Goal: Information Seeking & Learning: Learn about a topic

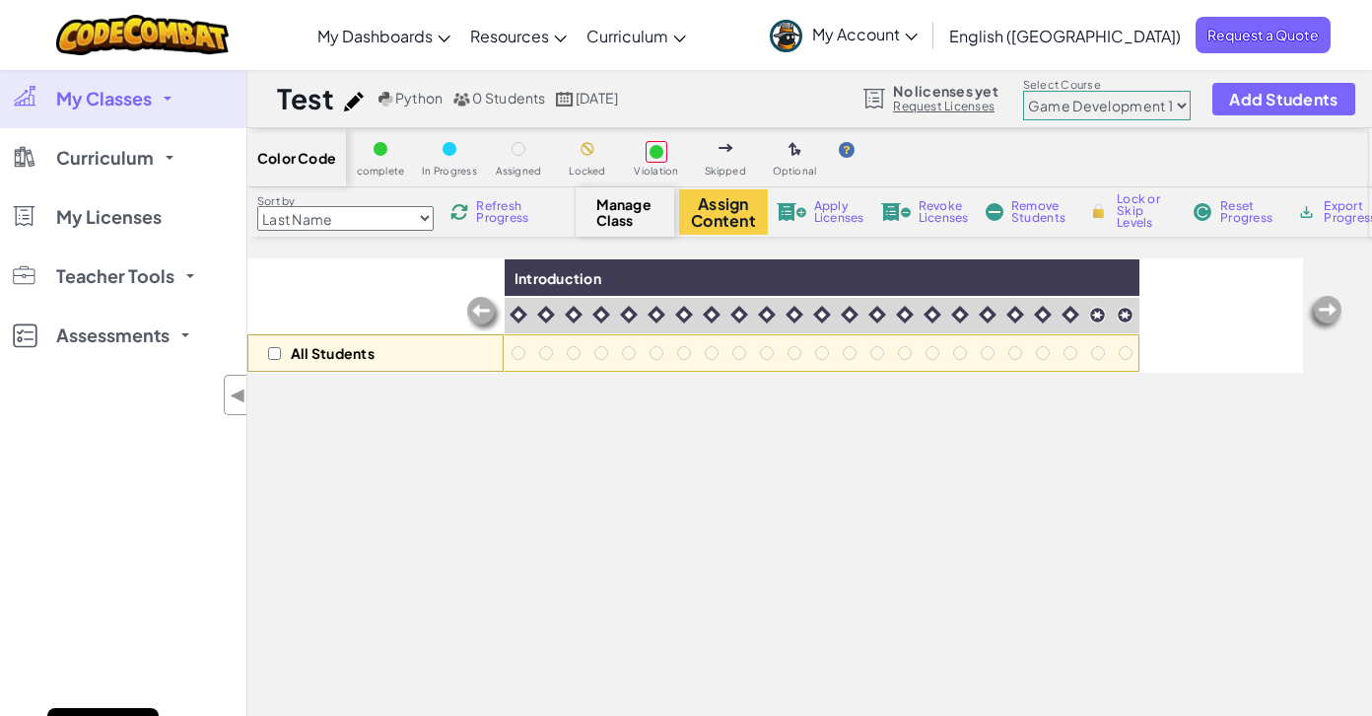
click at [139, 103] on span "My Classes" at bounding box center [104, 99] width 96 height 18
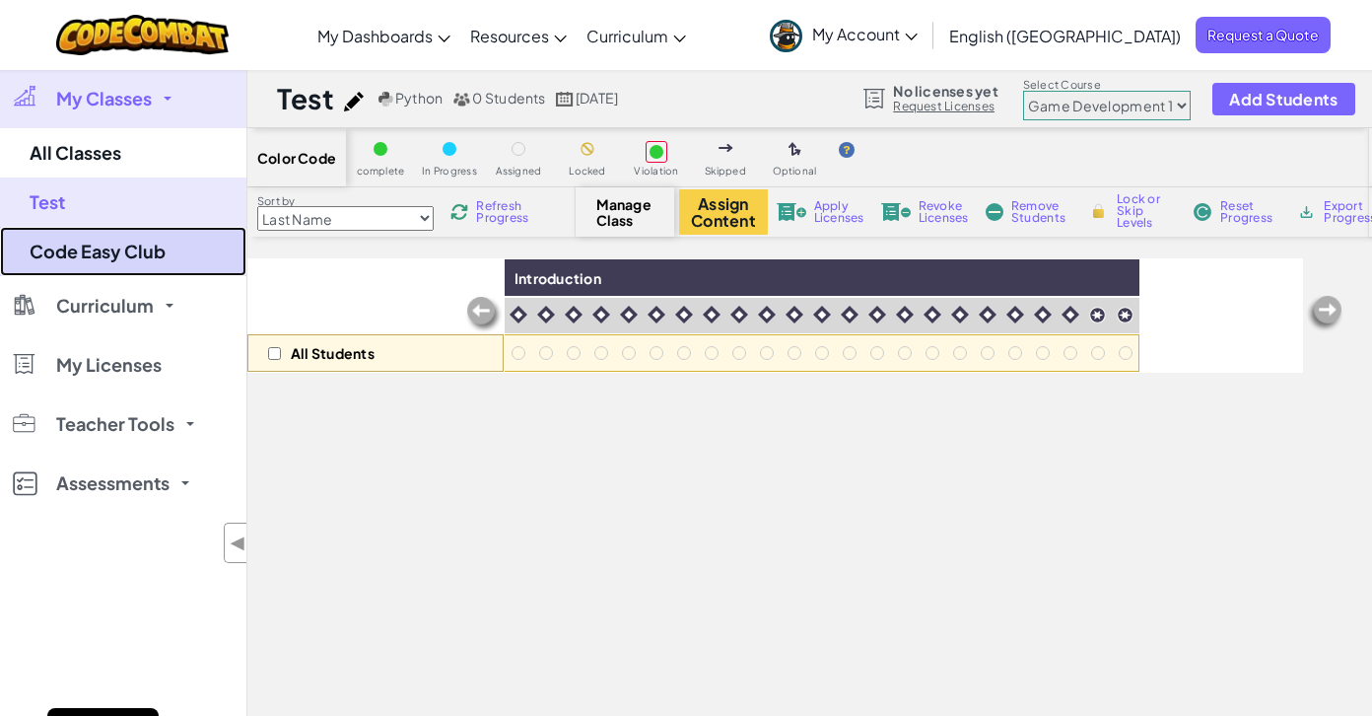
click at [135, 253] on link "Code Easy Club" at bounding box center [123, 251] width 246 height 49
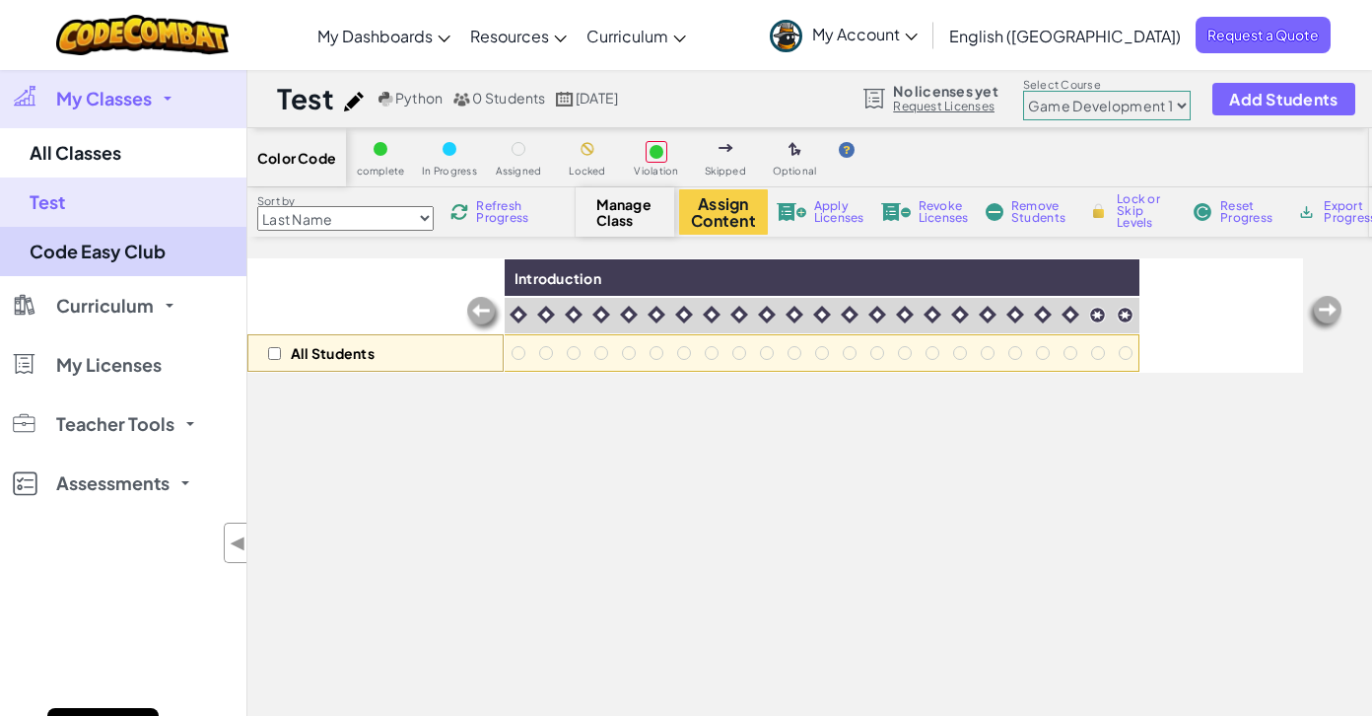
select select "560f1a9f22961295f9427742"
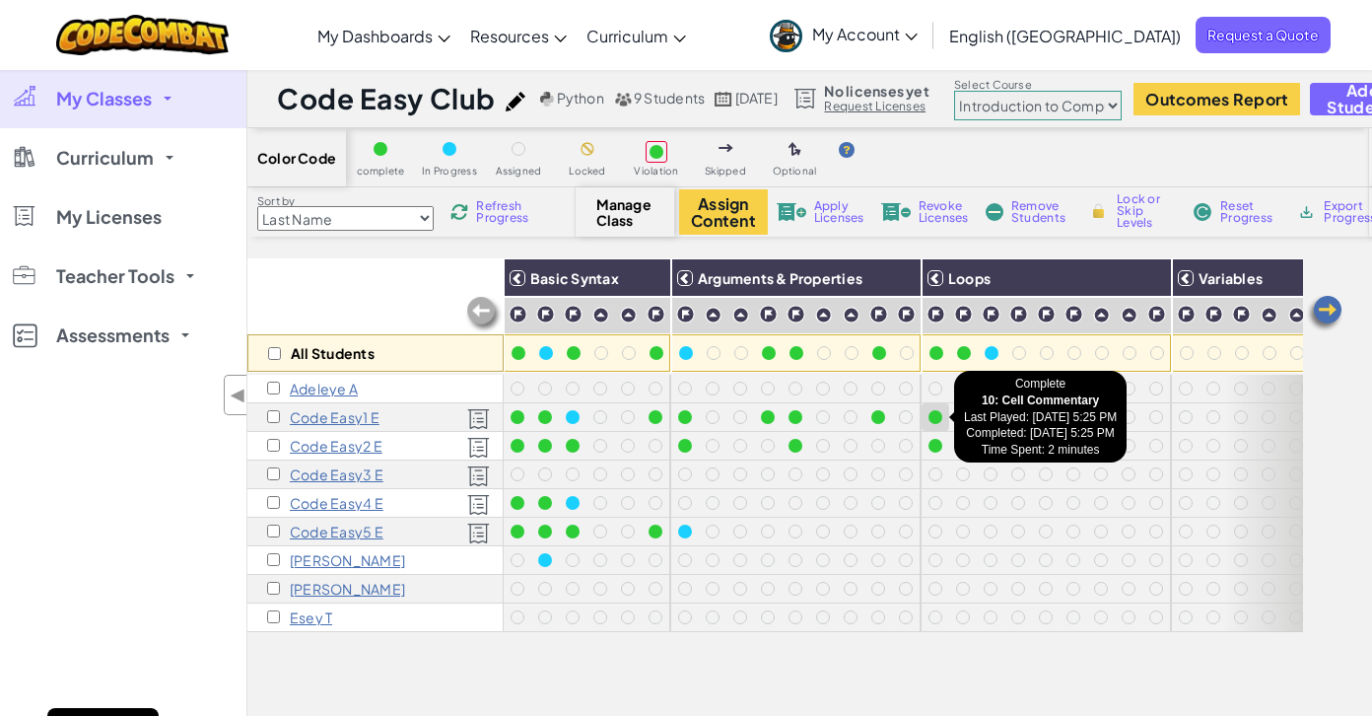
click at [931, 410] on div at bounding box center [936, 417] width 14 height 14
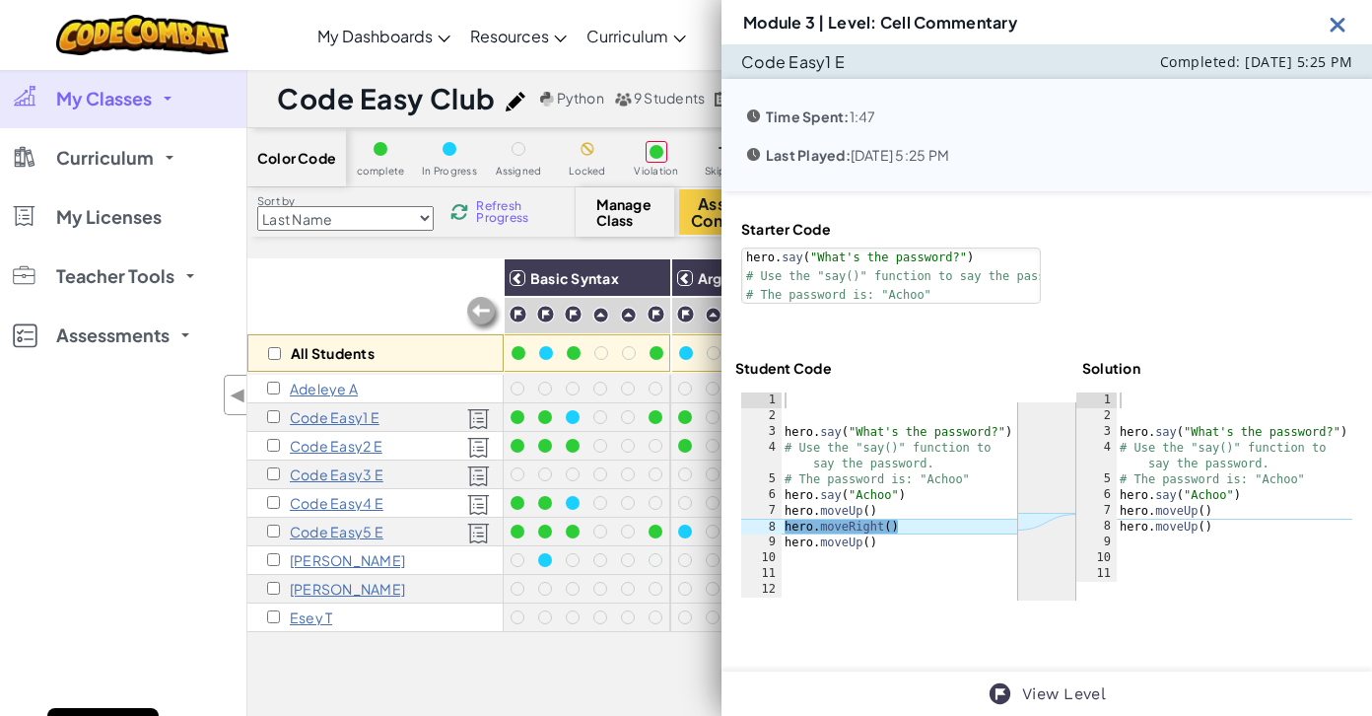
click at [643, 241] on div "Color Code complete In Progress Assigned Locked Violation Skipped Optional Sort…" at bounding box center [809, 512] width 1125 height 769
click at [1338, 27] on img at bounding box center [1338, 24] width 25 height 25
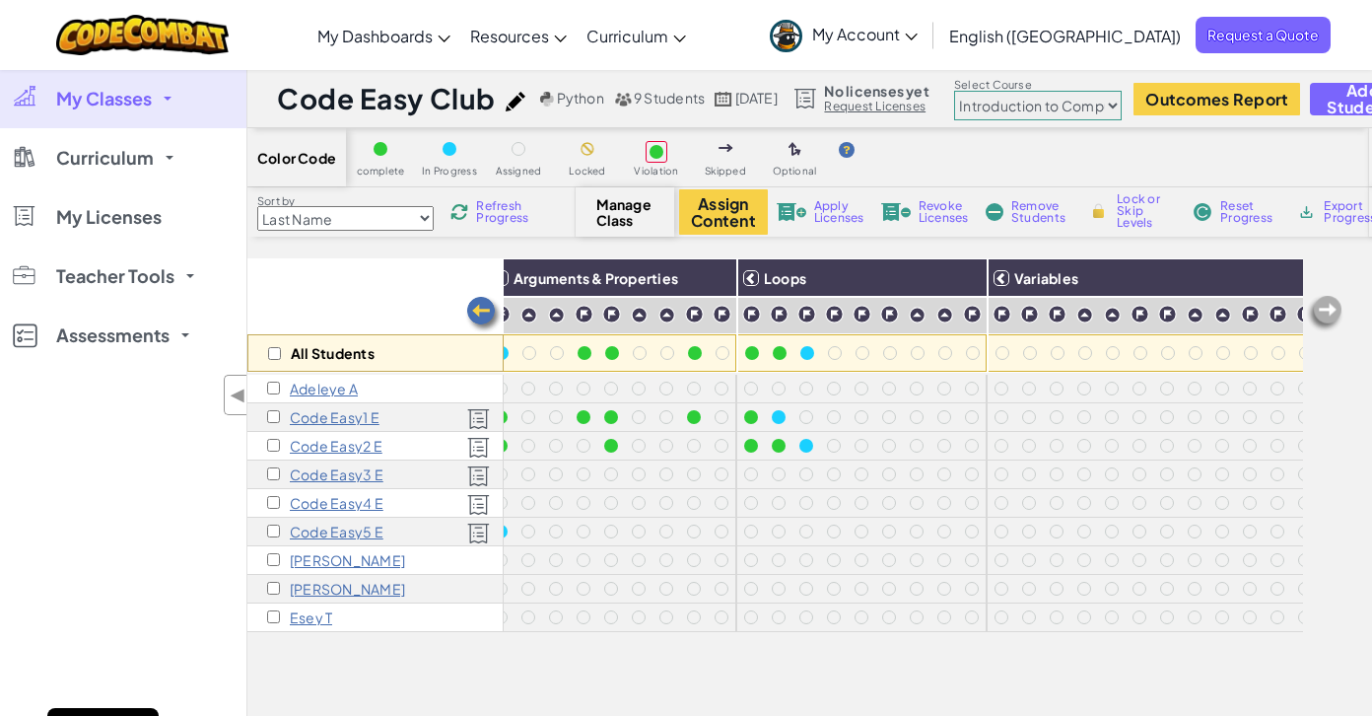
scroll to position [0, 148]
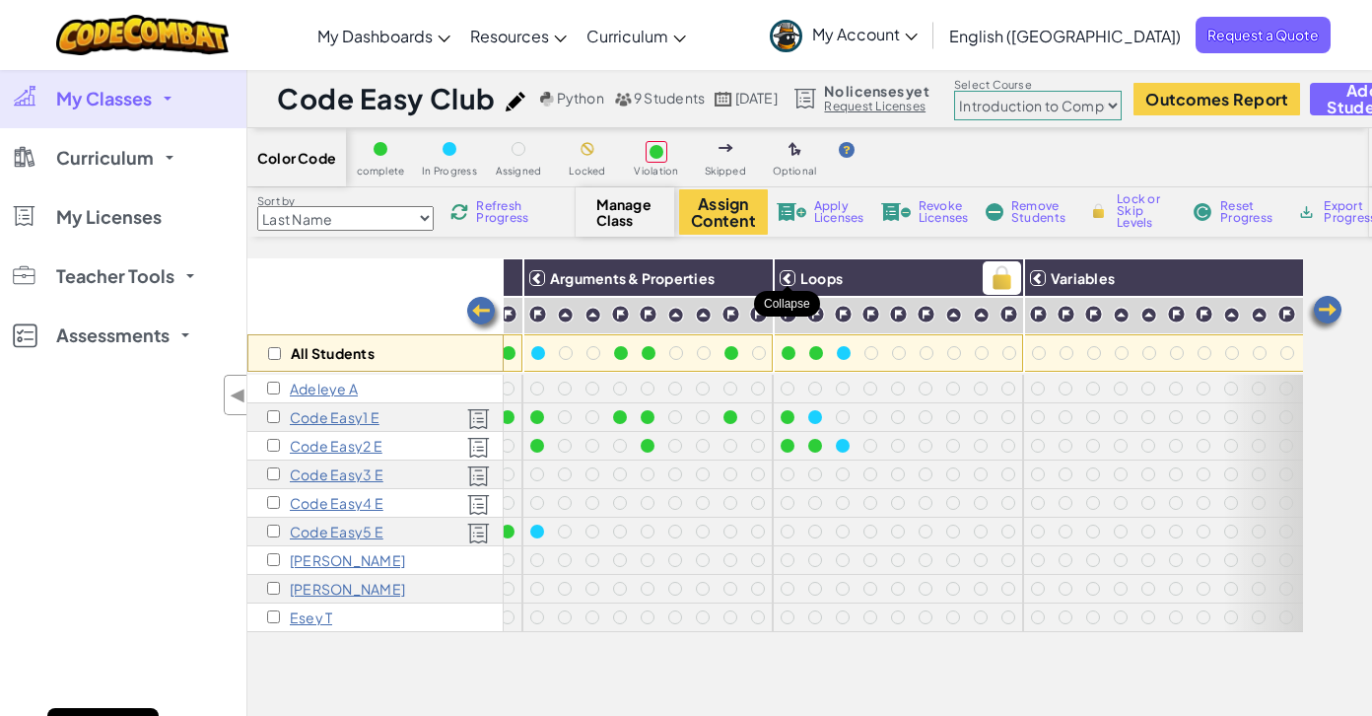
click at [792, 279] on icon at bounding box center [788, 278] width 14 height 14
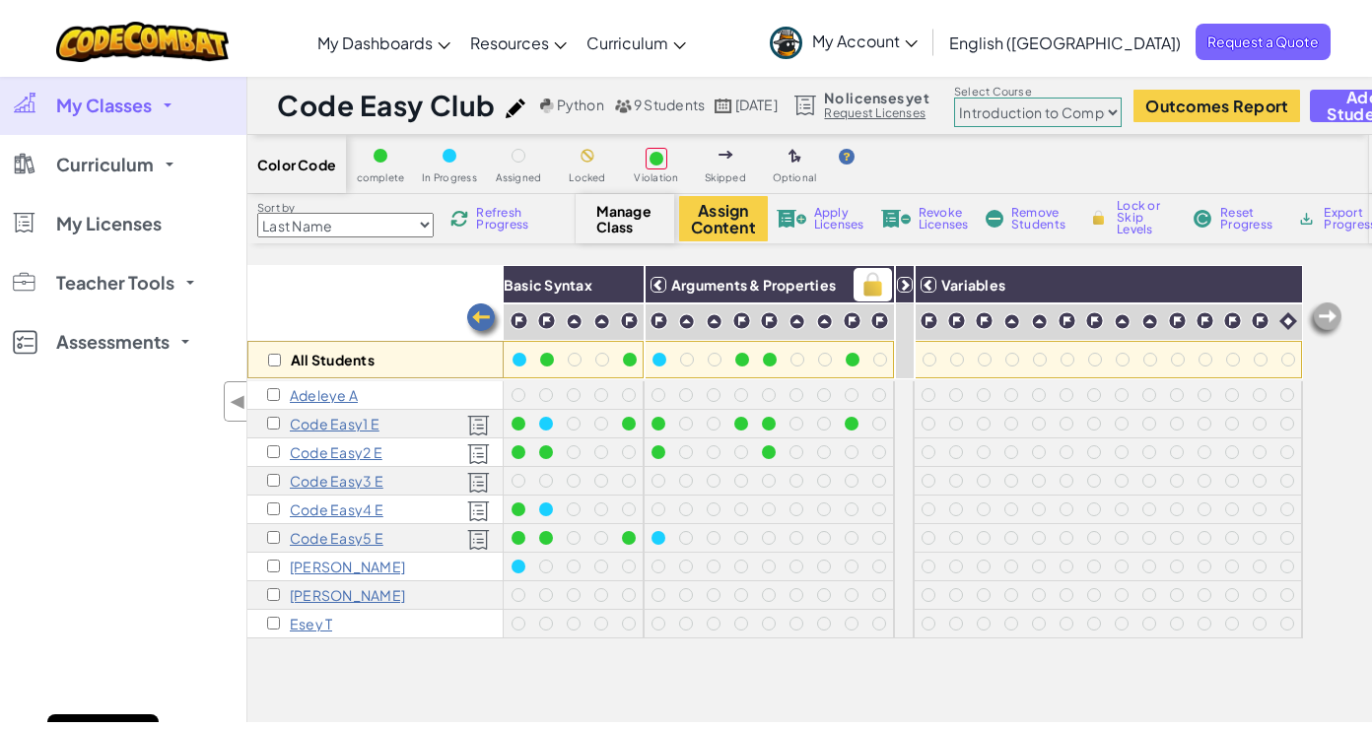
scroll to position [0, 0]
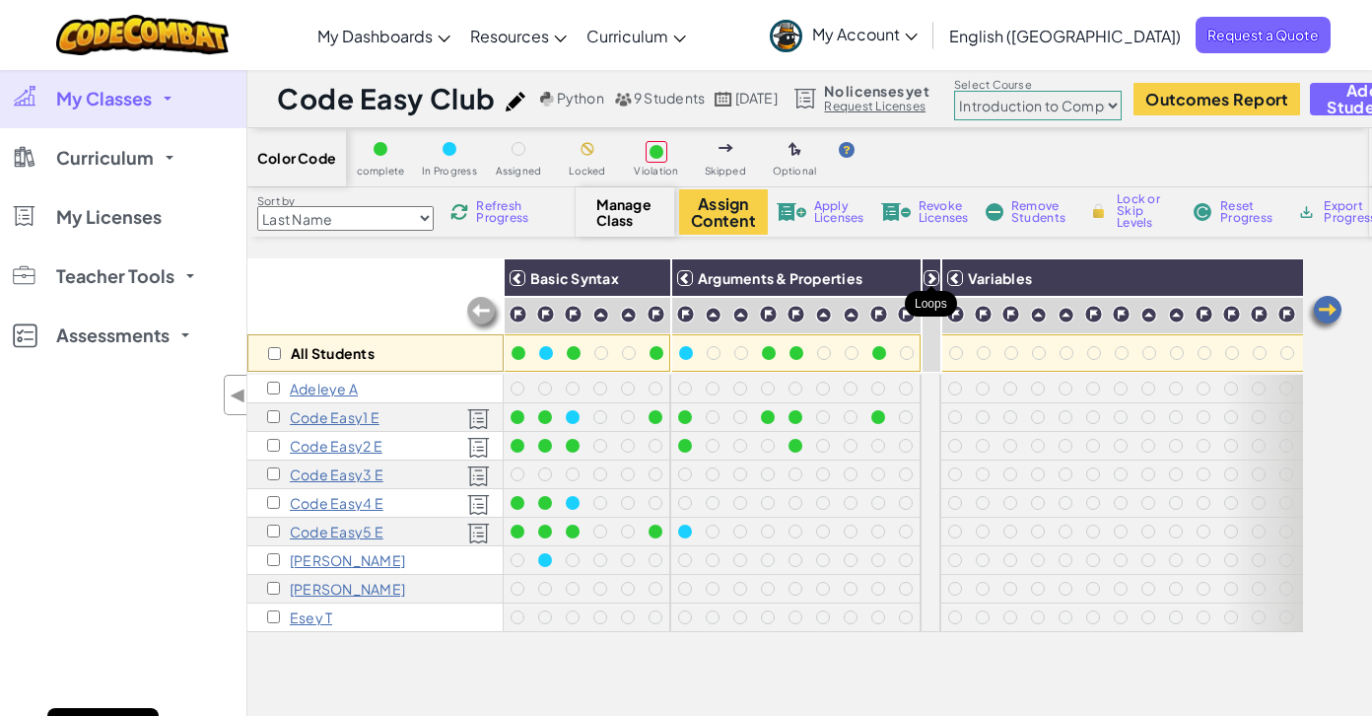
click at [932, 276] on icon at bounding box center [932, 278] width 14 height 14
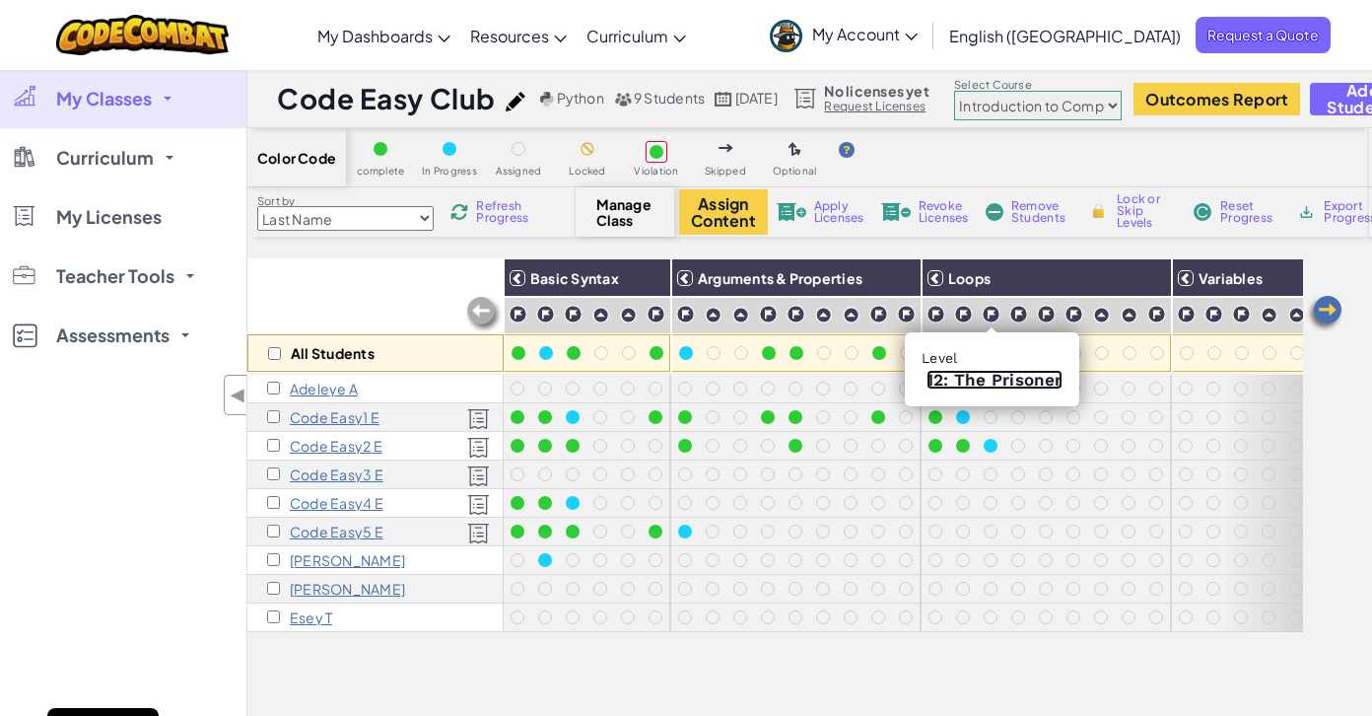
click at [989, 382] on link "12: The Prisoner" at bounding box center [995, 380] width 136 height 20
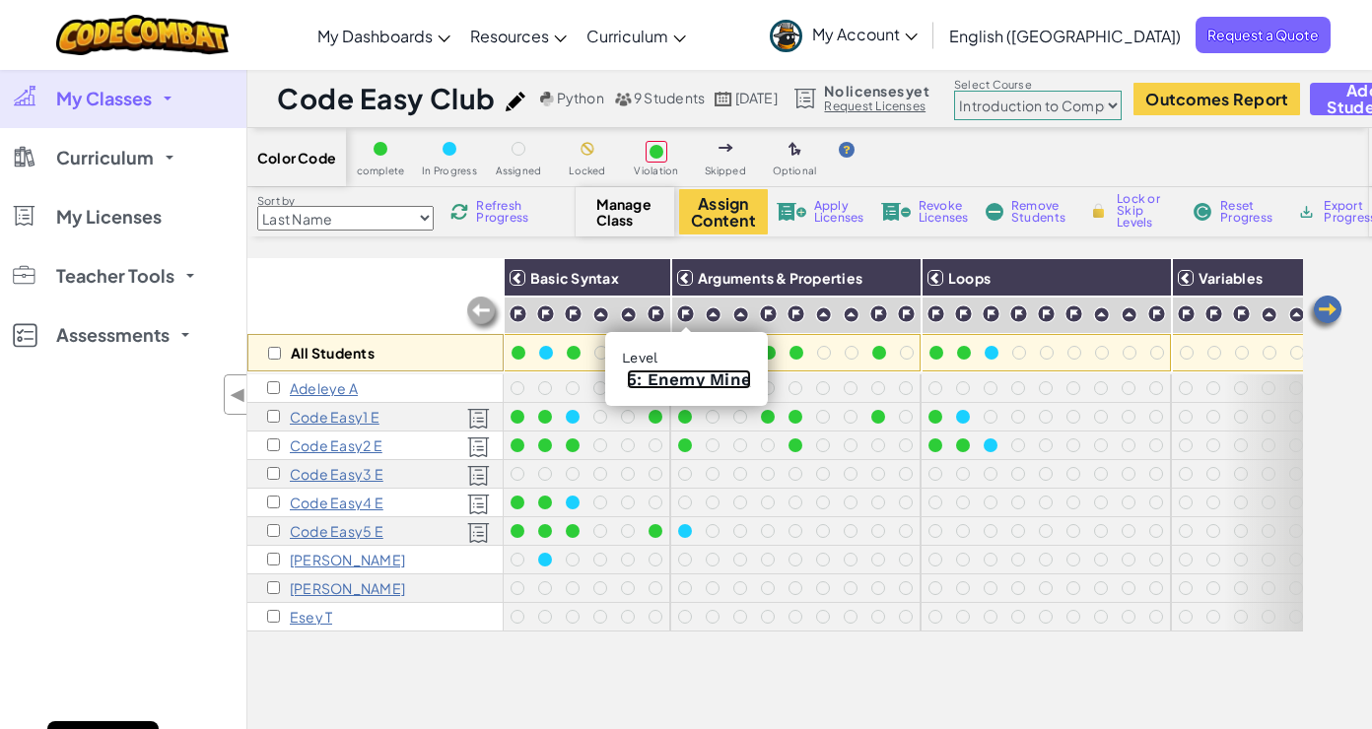
click at [679, 380] on link "5: Enemy Mine" at bounding box center [689, 380] width 124 height 20
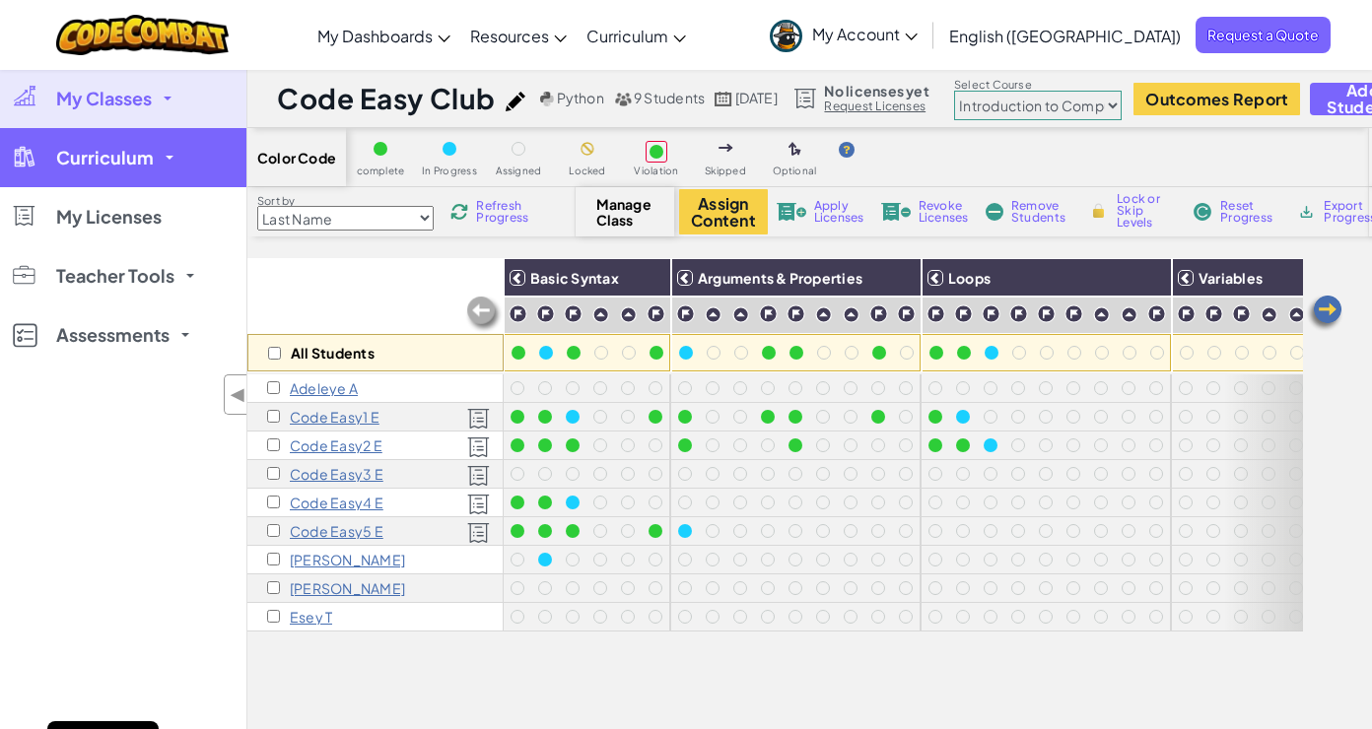
click at [169, 165] on link "Curriculum" at bounding box center [123, 157] width 246 height 59
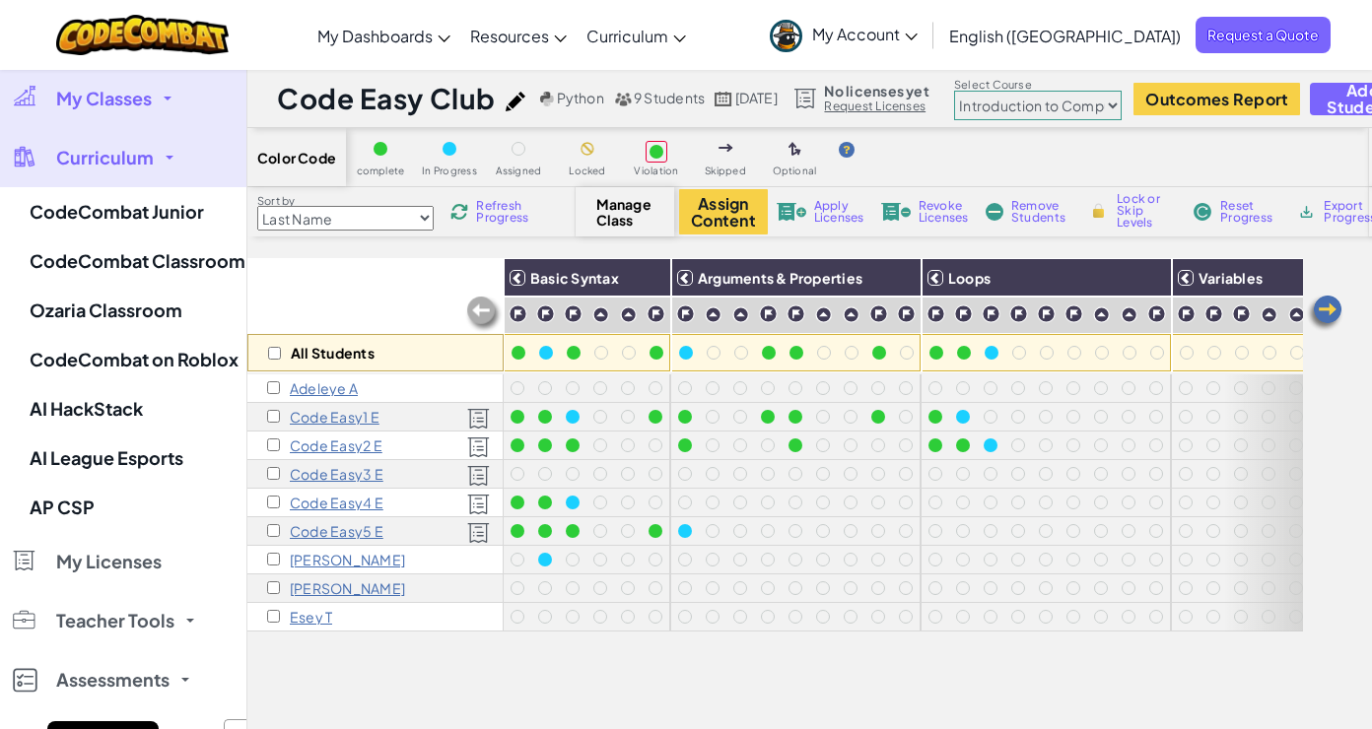
click at [153, 103] on link "My Classes" at bounding box center [123, 98] width 246 height 59
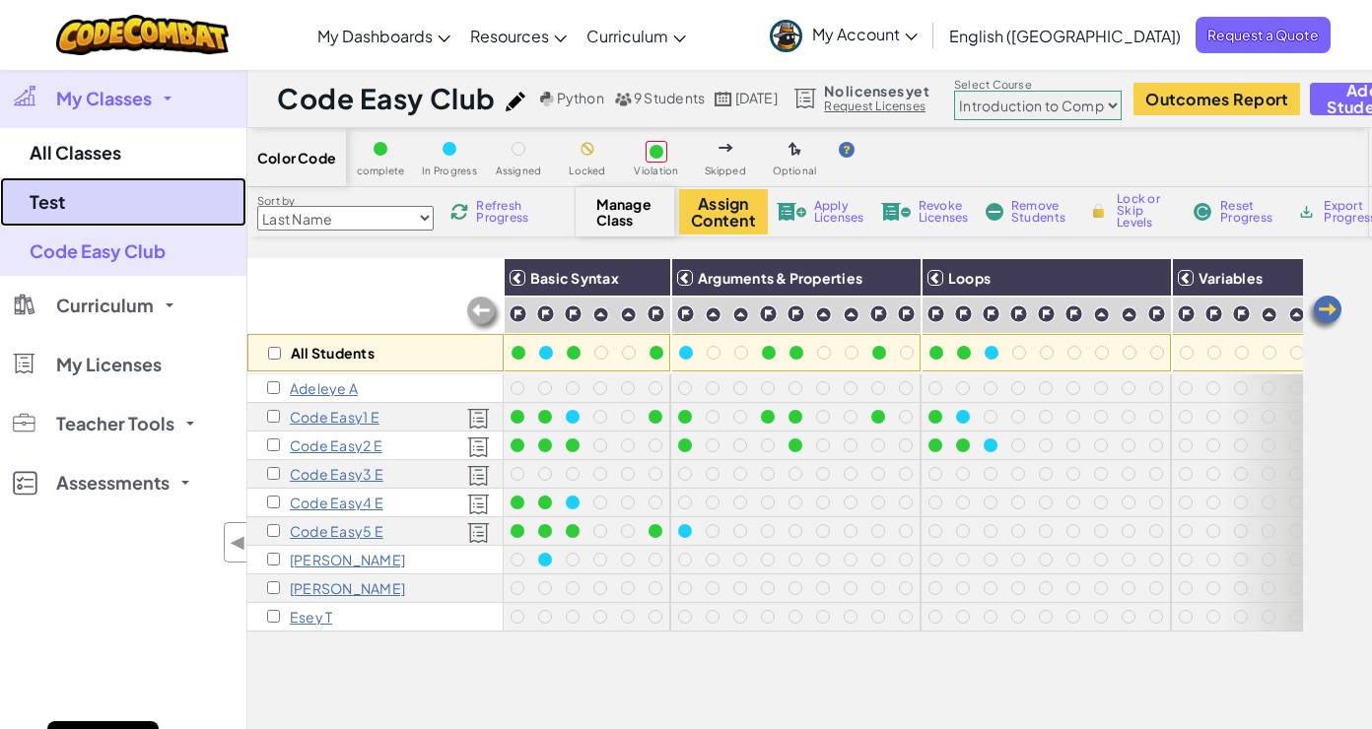
click at [99, 200] on link "Test" at bounding box center [123, 201] width 246 height 49
select select "5789587aad86a6efb573701e"
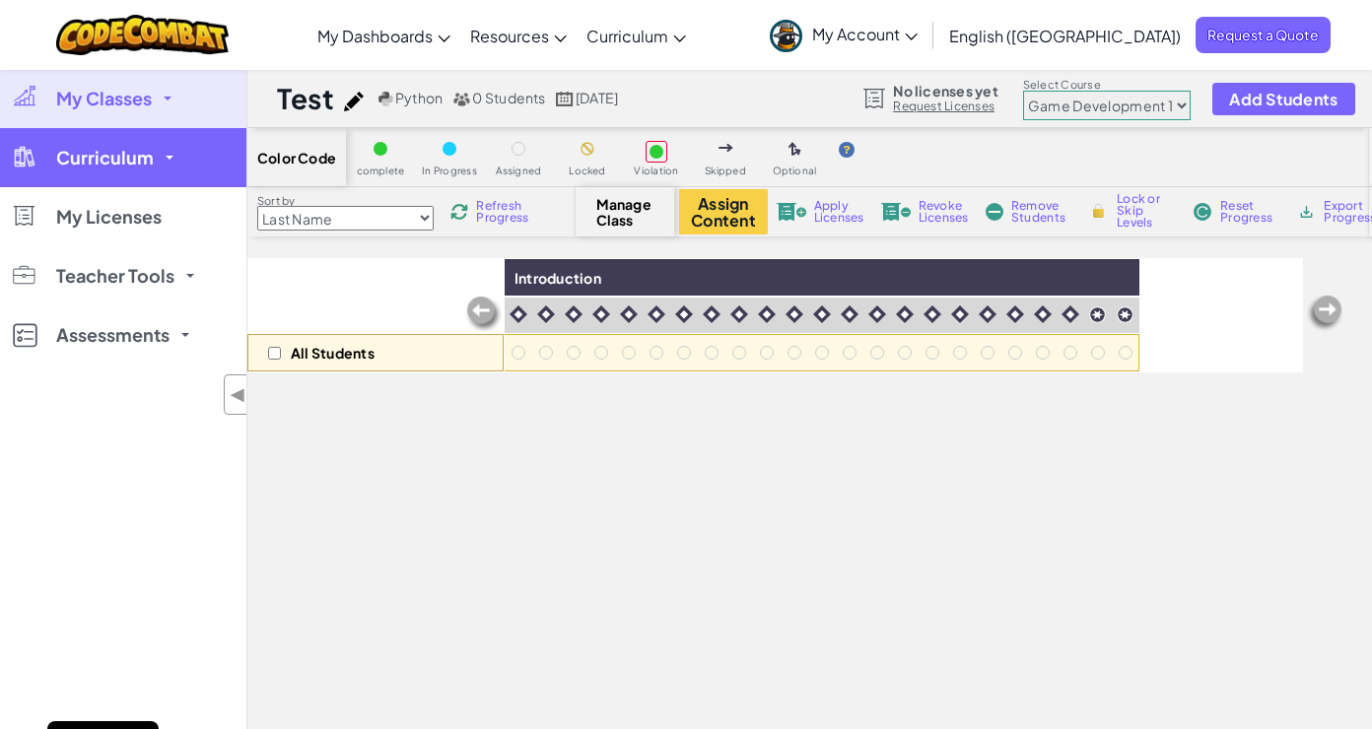
click at [171, 153] on link "Curriculum" at bounding box center [123, 157] width 246 height 59
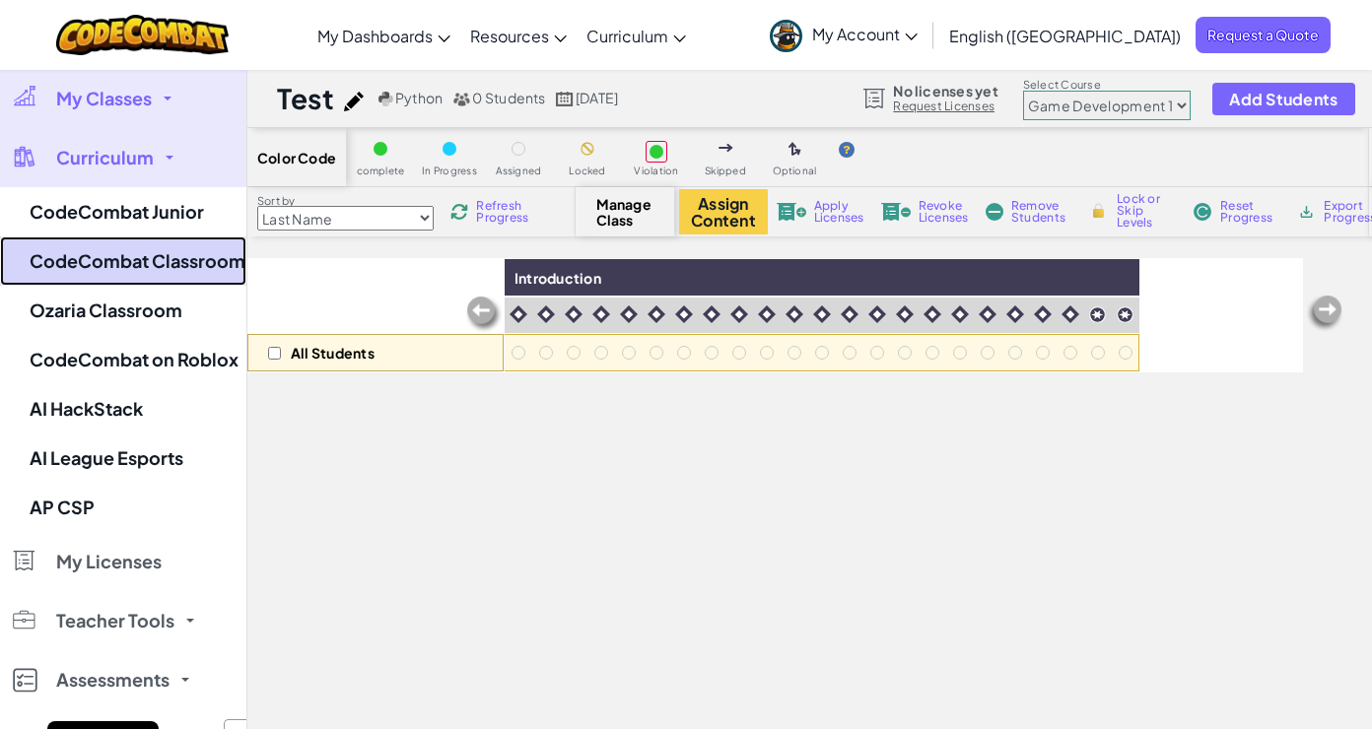
click at [172, 263] on link "CodeCombat Classroom" at bounding box center [123, 261] width 246 height 49
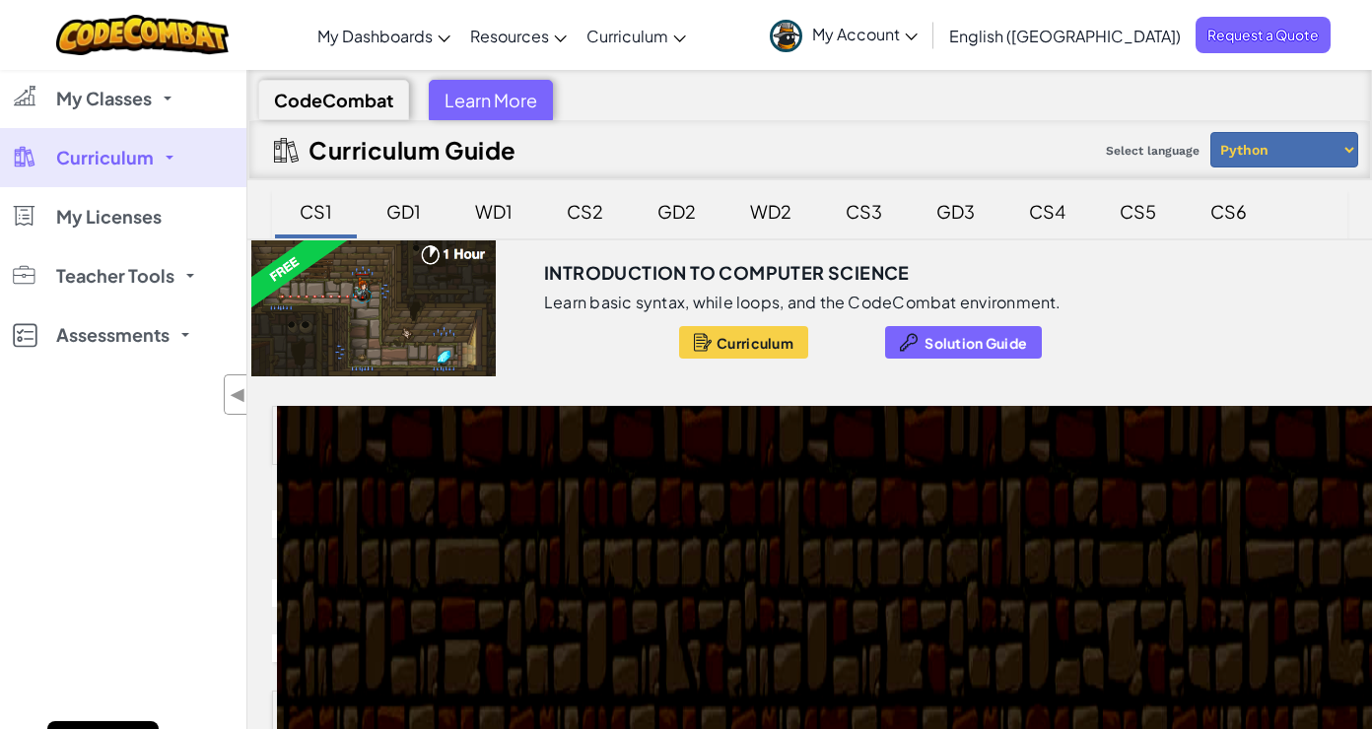
click at [442, 202] on div "GD1" at bounding box center [404, 213] width 84 height 50
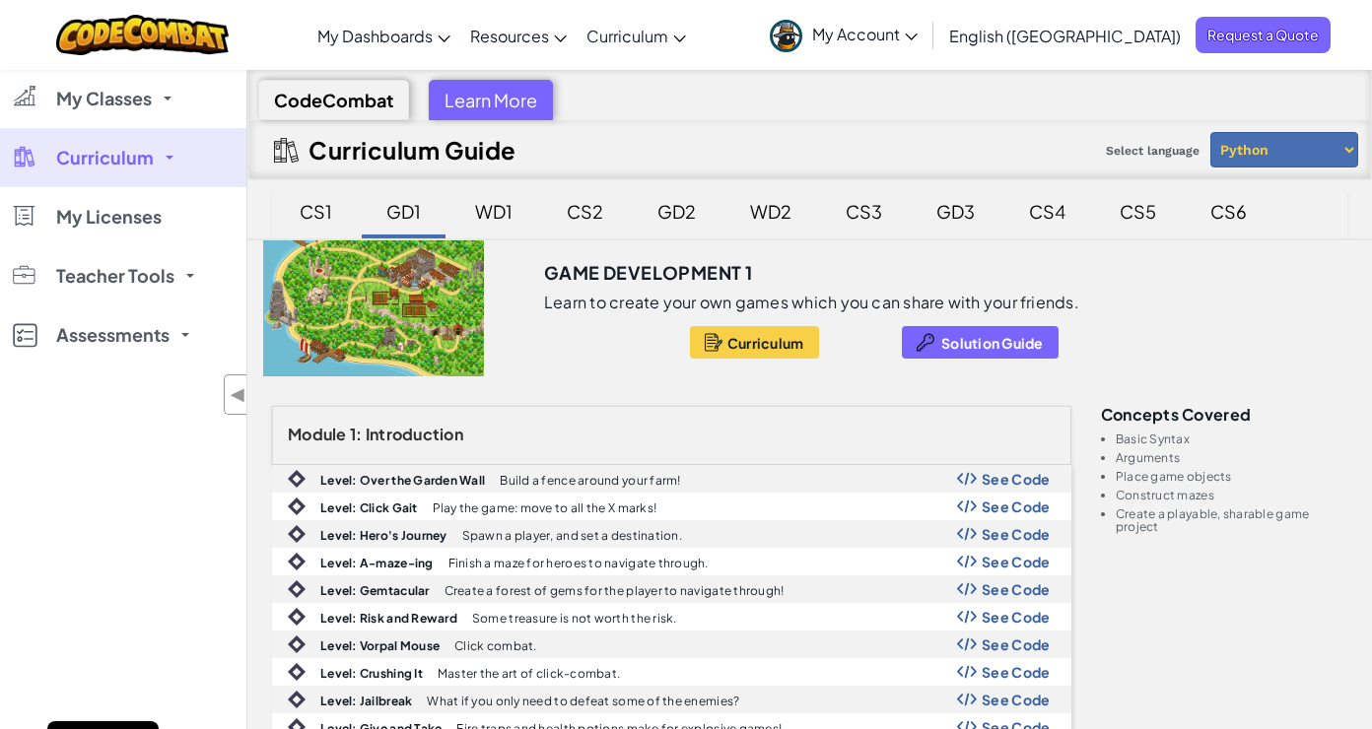
click at [320, 202] on div "CS1" at bounding box center [316, 211] width 72 height 46
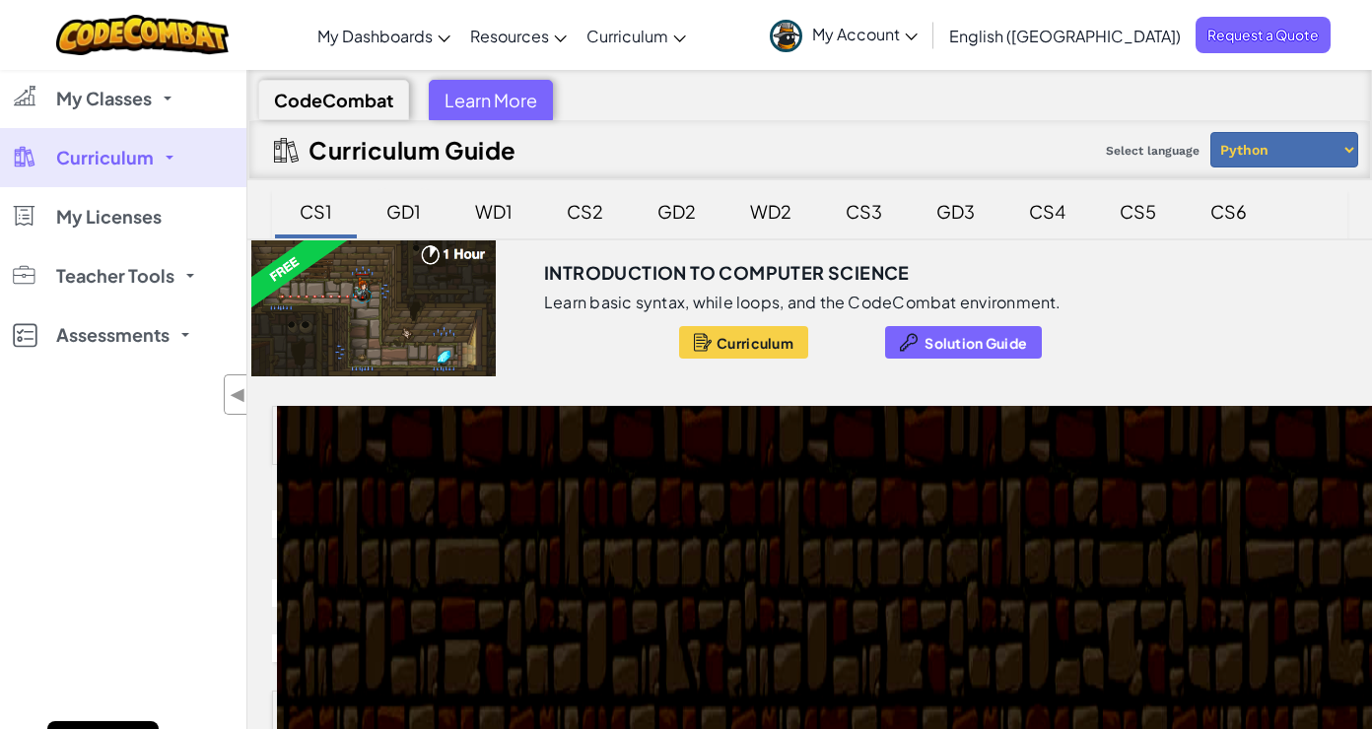
click at [393, 216] on div "GD1" at bounding box center [404, 211] width 74 height 46
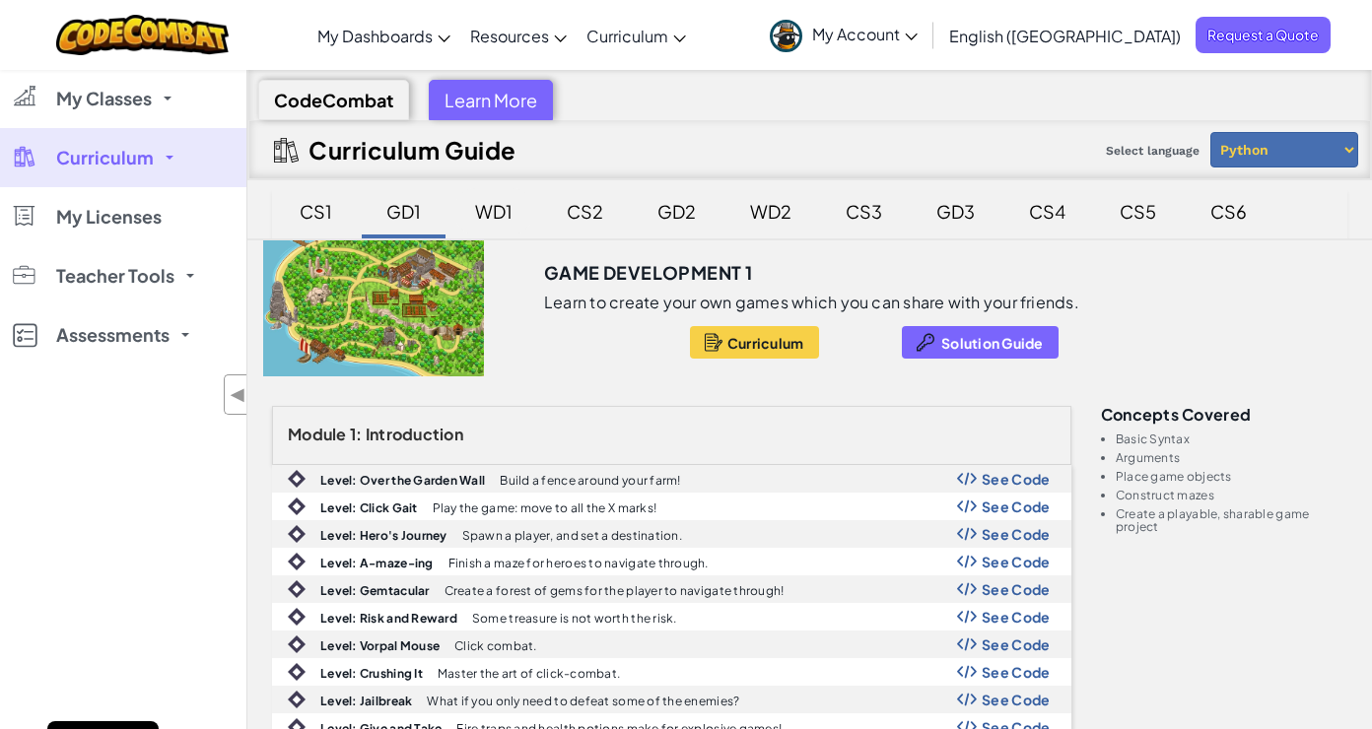
click at [480, 215] on div "WD1" at bounding box center [493, 211] width 77 height 46
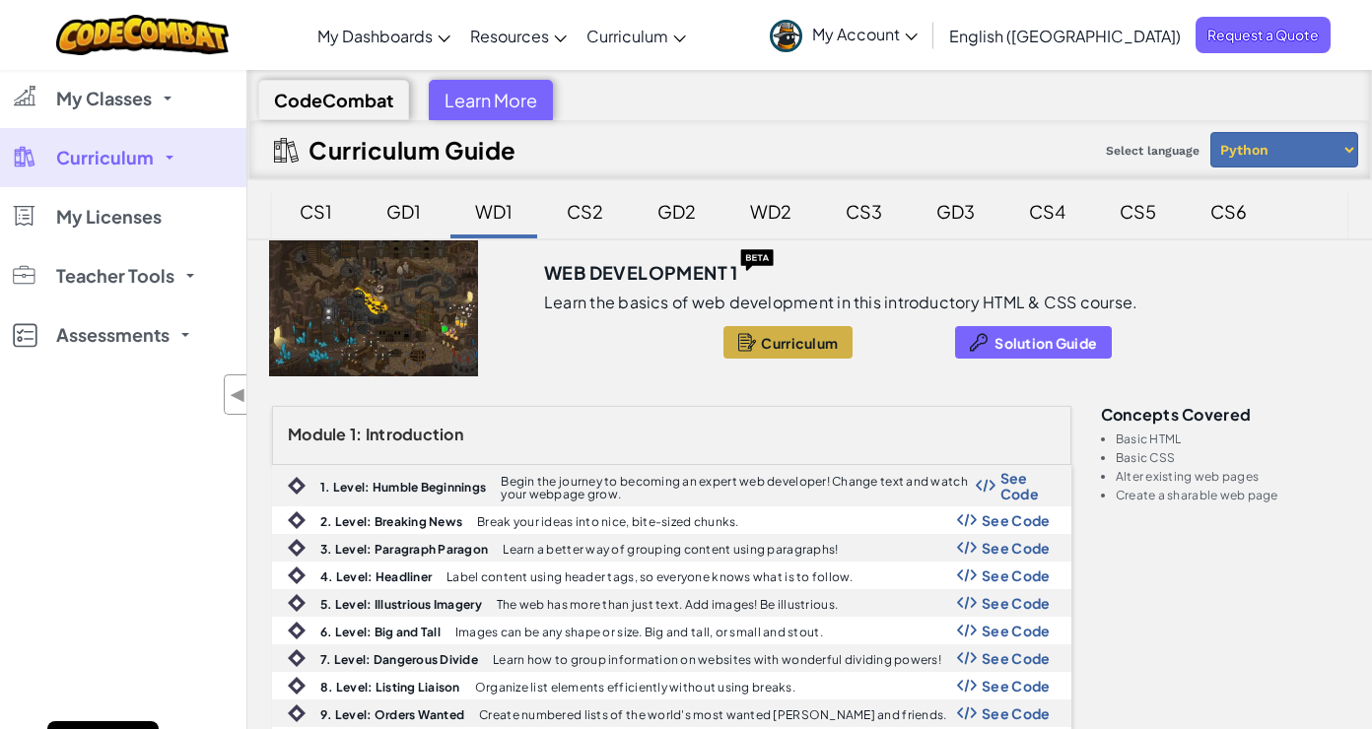
click at [949, 215] on div "GD3" at bounding box center [956, 211] width 78 height 46
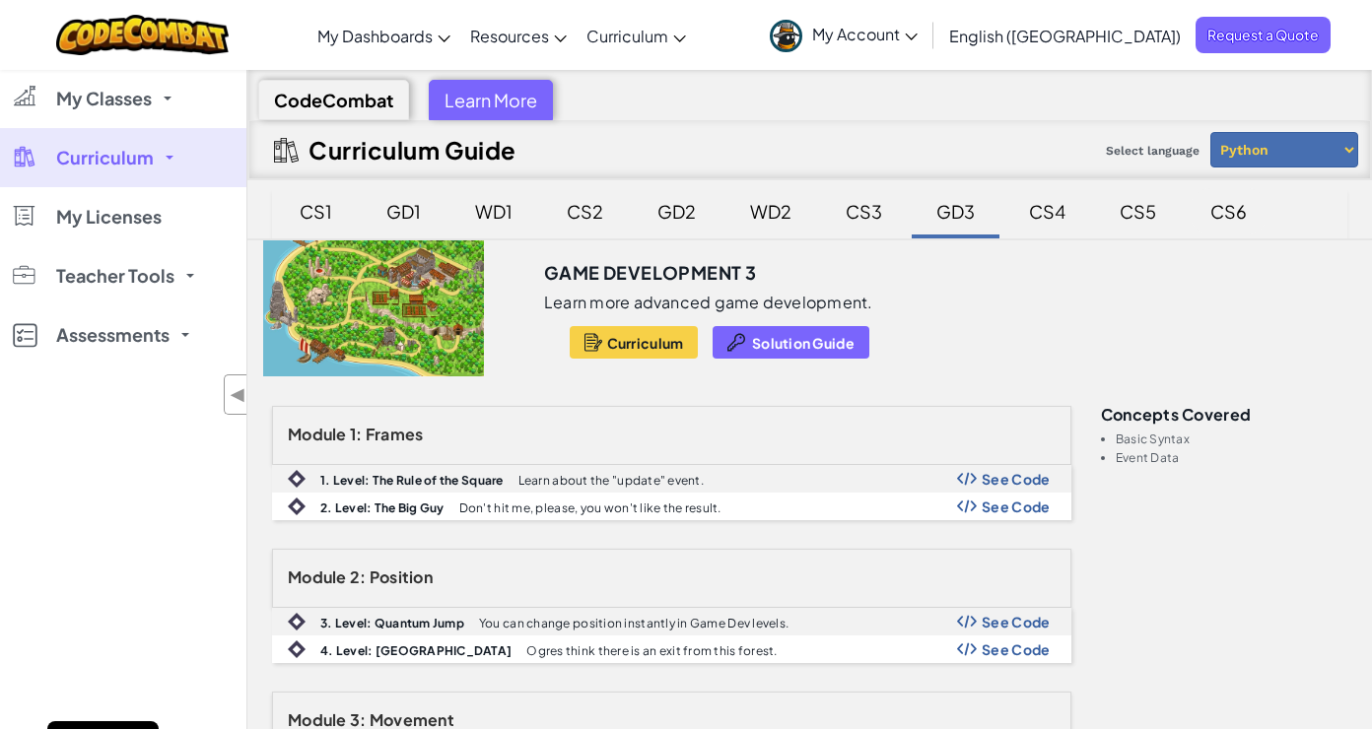
click at [1226, 214] on div "CS6" at bounding box center [1229, 211] width 76 height 46
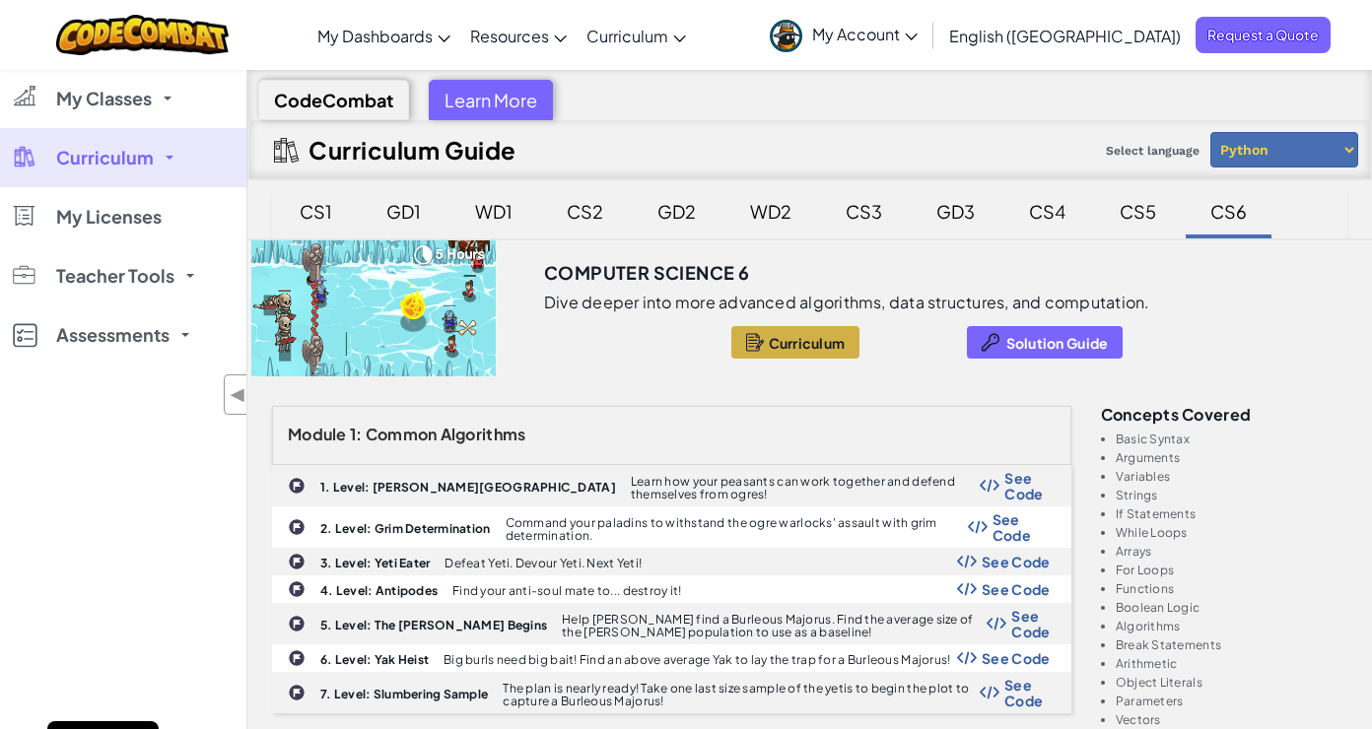
click at [402, 207] on div "GD1" at bounding box center [404, 211] width 74 height 46
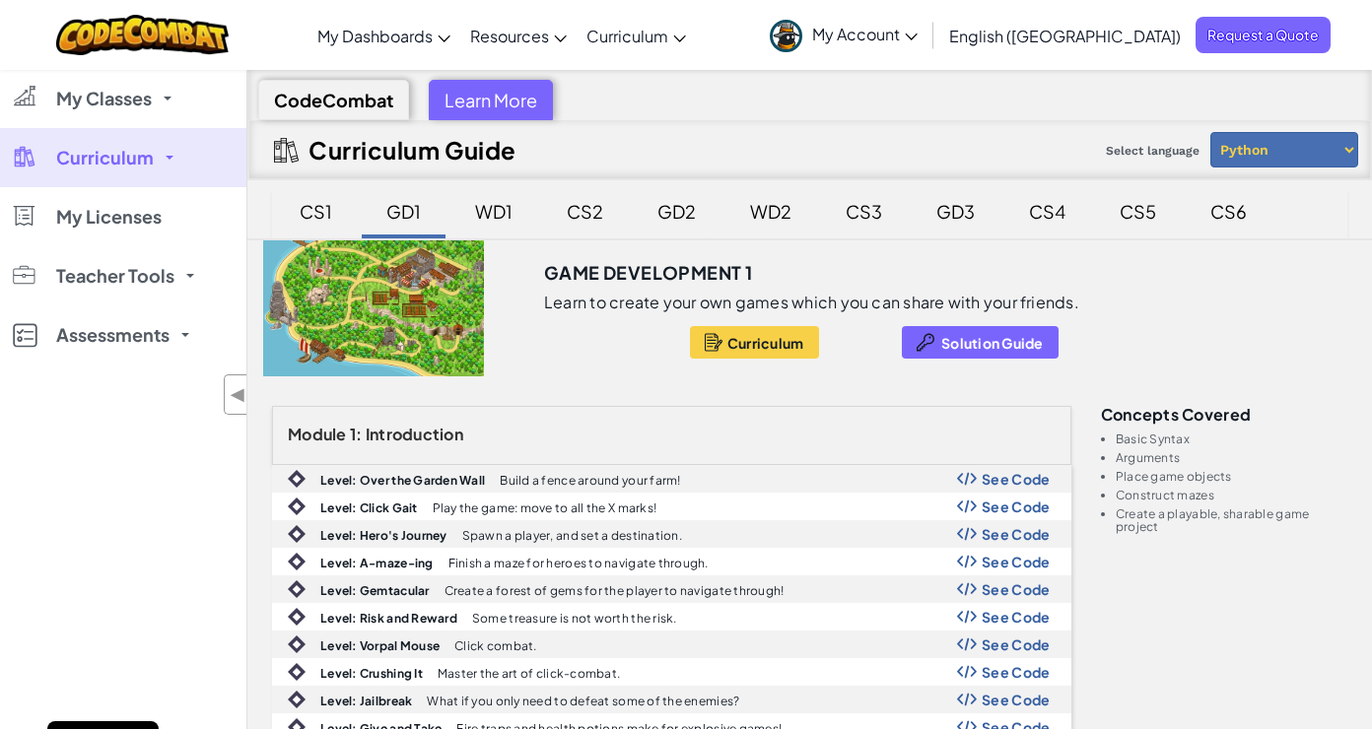
click at [683, 216] on div "GD2" at bounding box center [677, 211] width 78 height 46
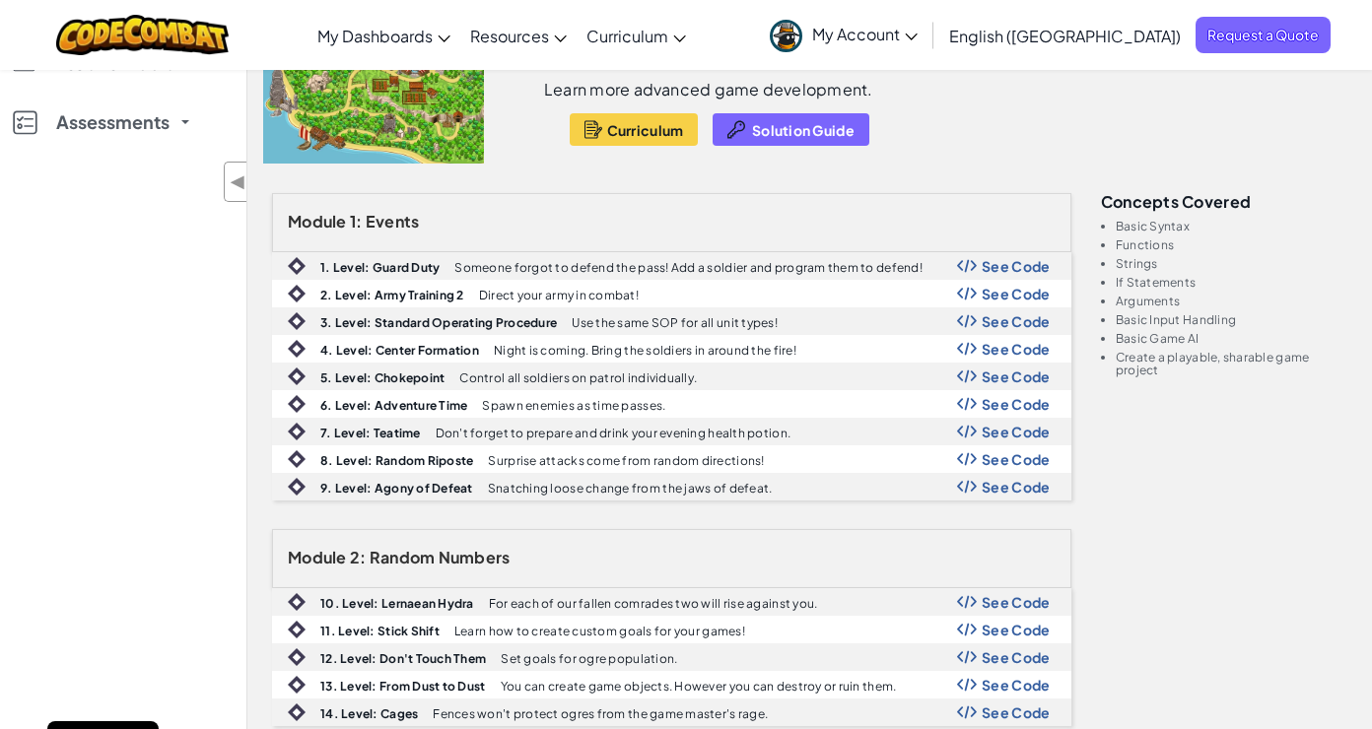
scroll to position [215, 0]
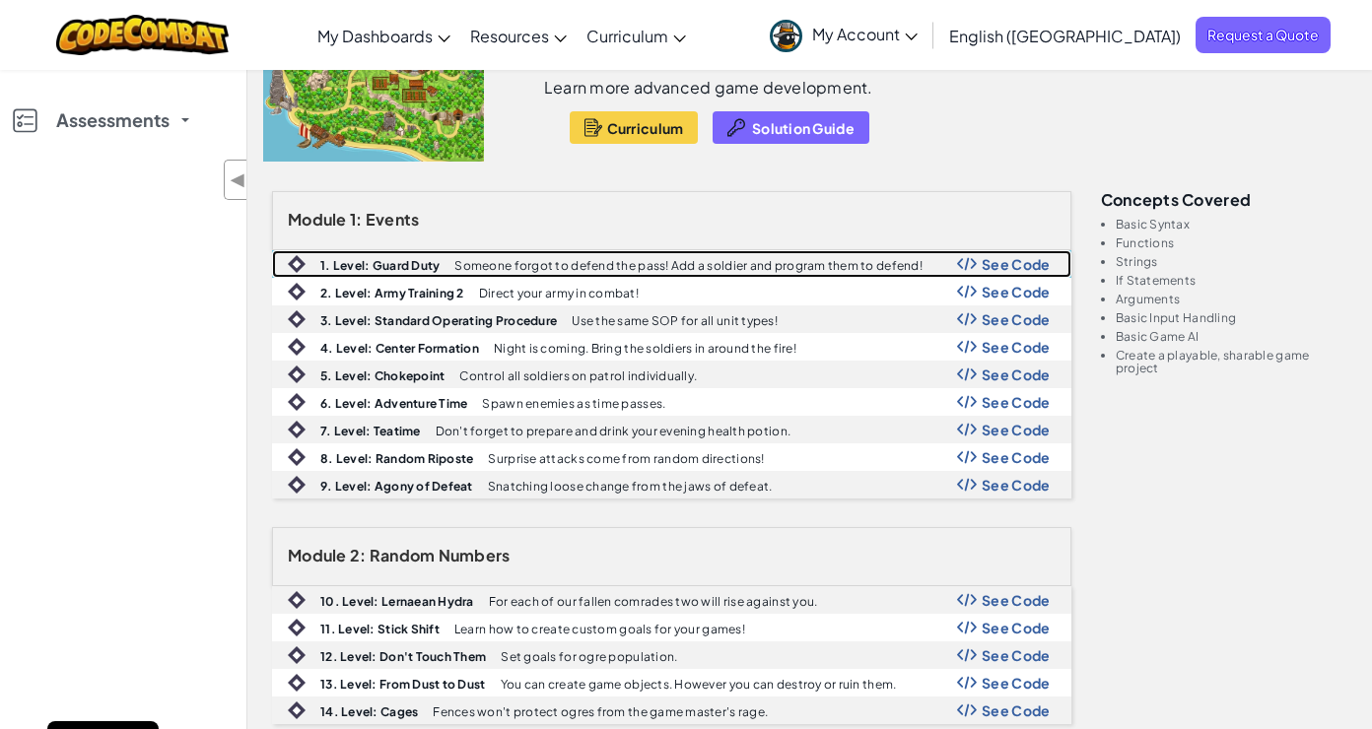
click at [418, 267] on b "1. Level: Guard Duty" at bounding box center [379, 265] width 119 height 15
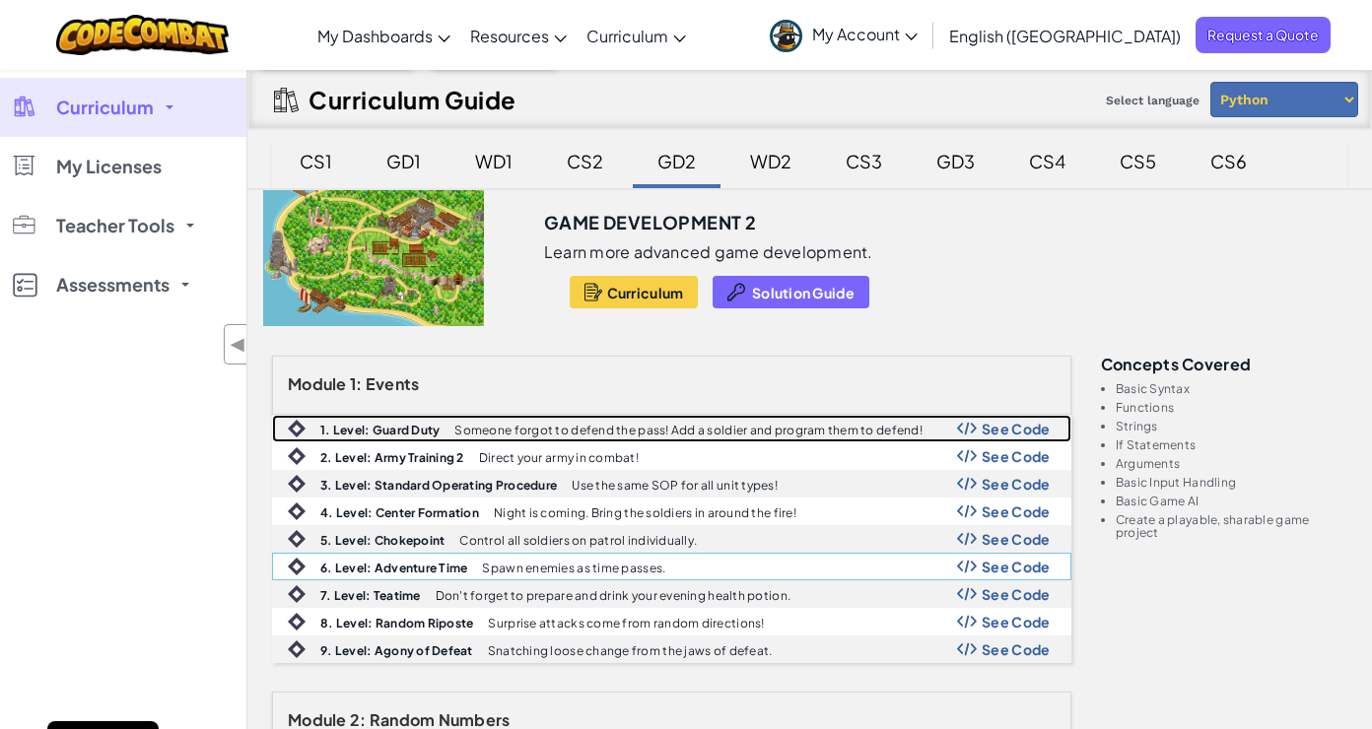
scroll to position [0, 0]
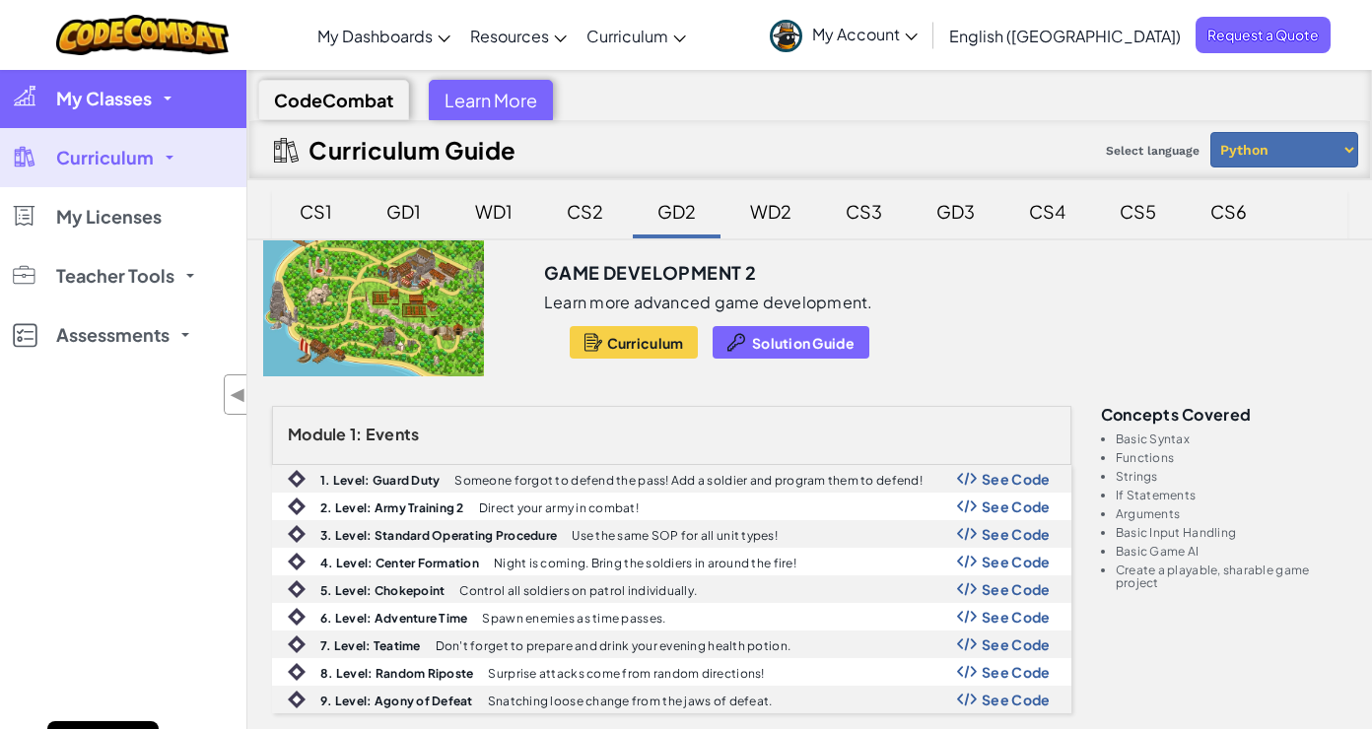
click at [146, 106] on span "My Classes" at bounding box center [104, 99] width 96 height 18
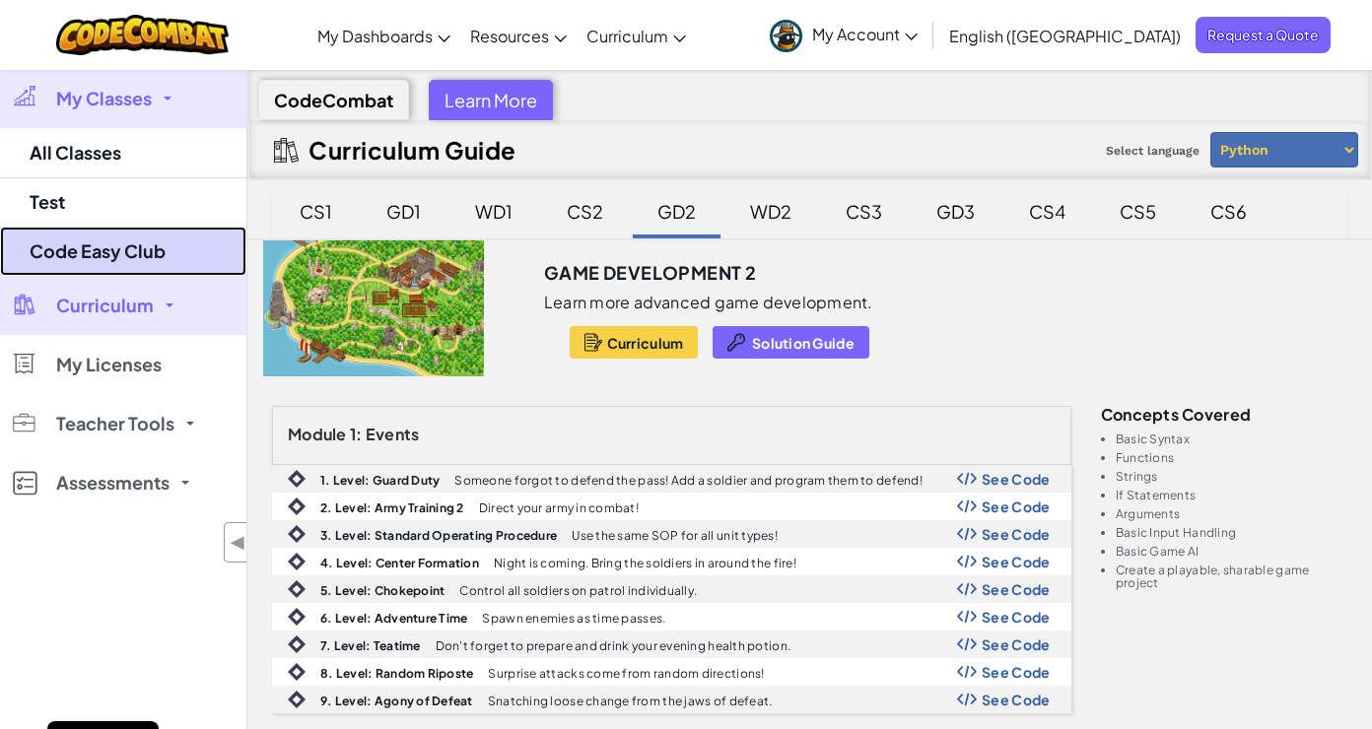
click at [133, 237] on link "Code Easy Club" at bounding box center [123, 251] width 246 height 49
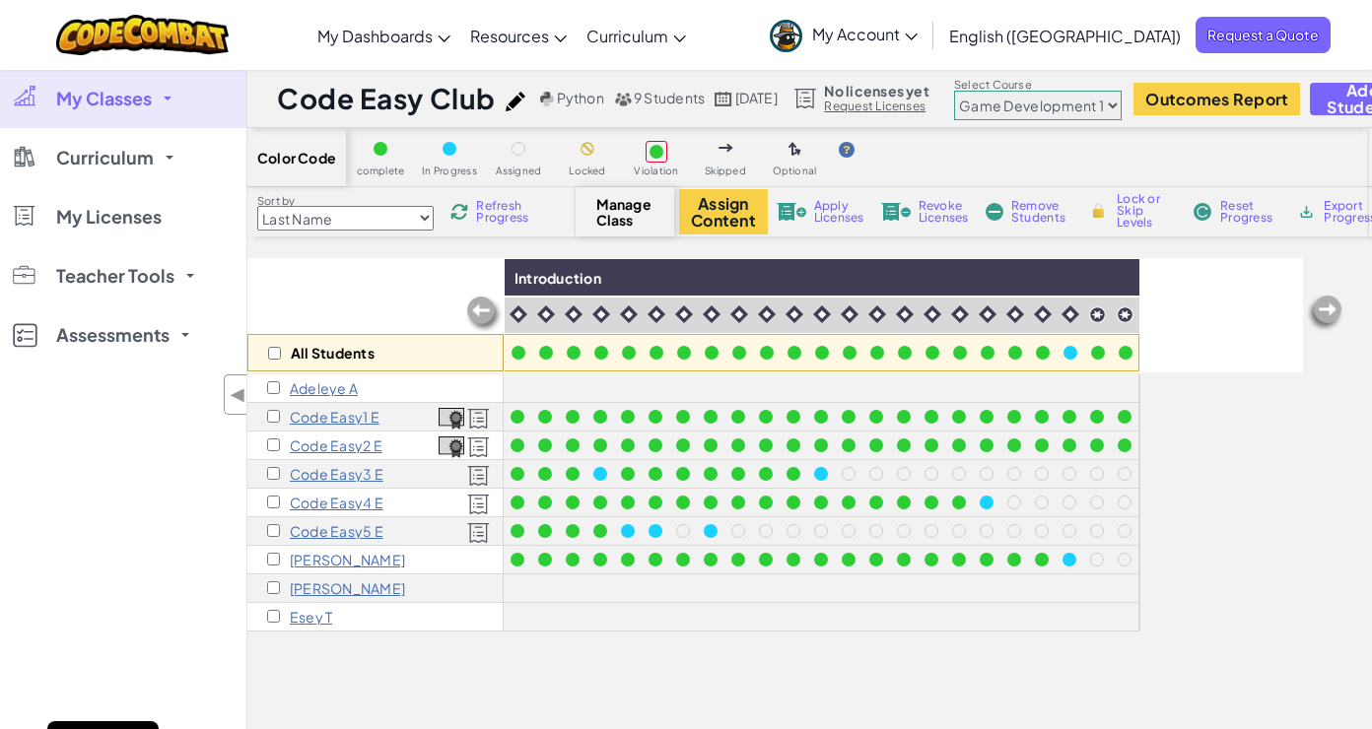
click at [1110, 107] on select "Junior Introduction to Computer Science Game Development 1 Web Development 1 Co…" at bounding box center [1038, 106] width 168 height 30
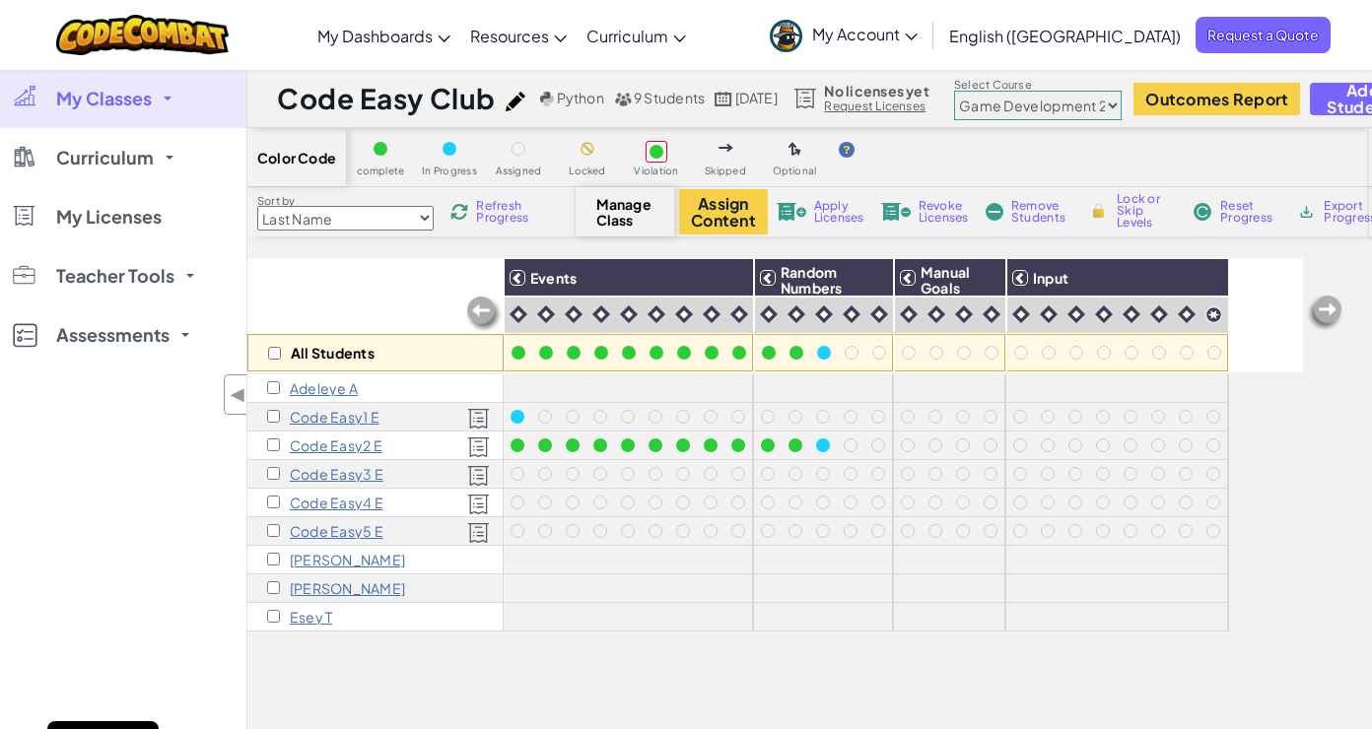
click at [1061, 103] on select "Junior Introduction to Computer Science Game Development 1 Web Development 1 Co…" at bounding box center [1038, 106] width 168 height 30
click at [162, 106] on link "My Classes" at bounding box center [123, 98] width 246 height 59
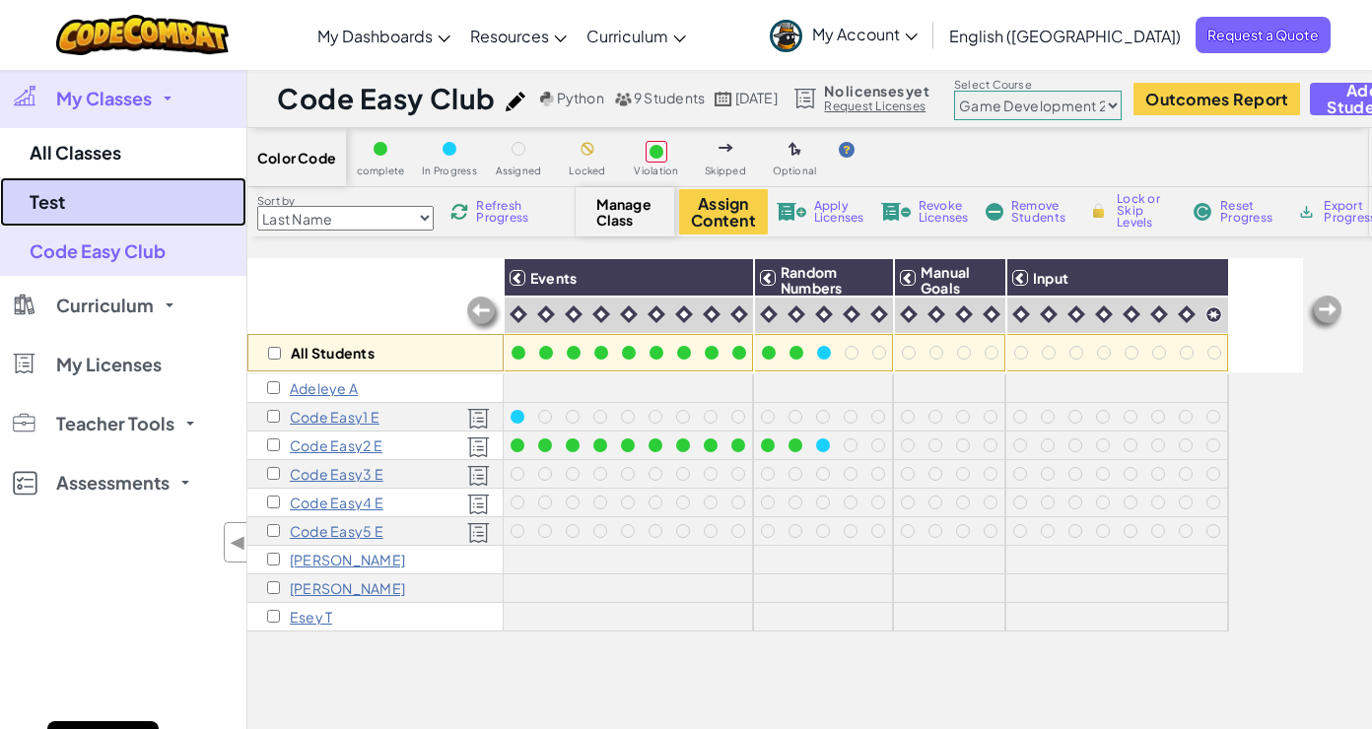
click at [131, 199] on link "Test" at bounding box center [123, 201] width 246 height 49
select select "5789587aad86a6efb573701e"
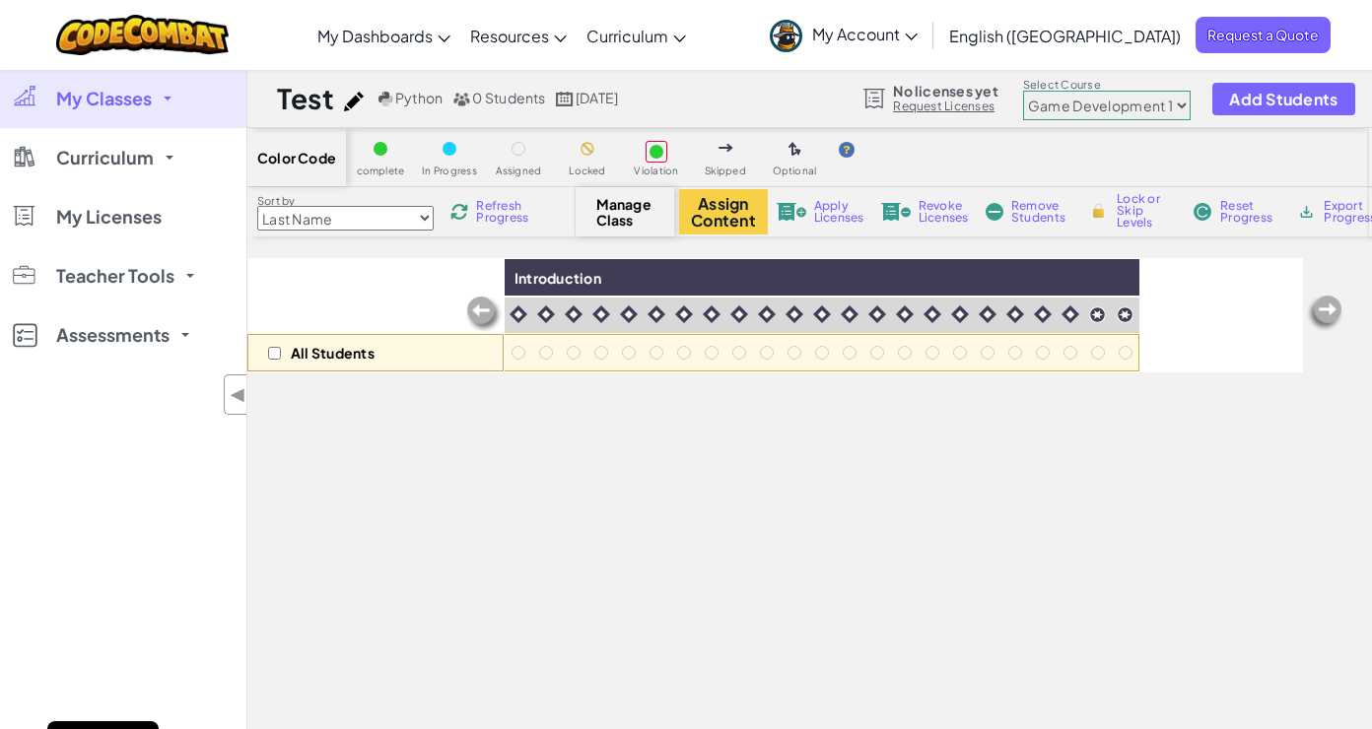
click at [1145, 96] on select "Junior Introduction to Computer Science Game Development 1 Web Development 1 Co…" at bounding box center [1107, 106] width 168 height 30
select select "57b621e7ad86a6efb5737e64"
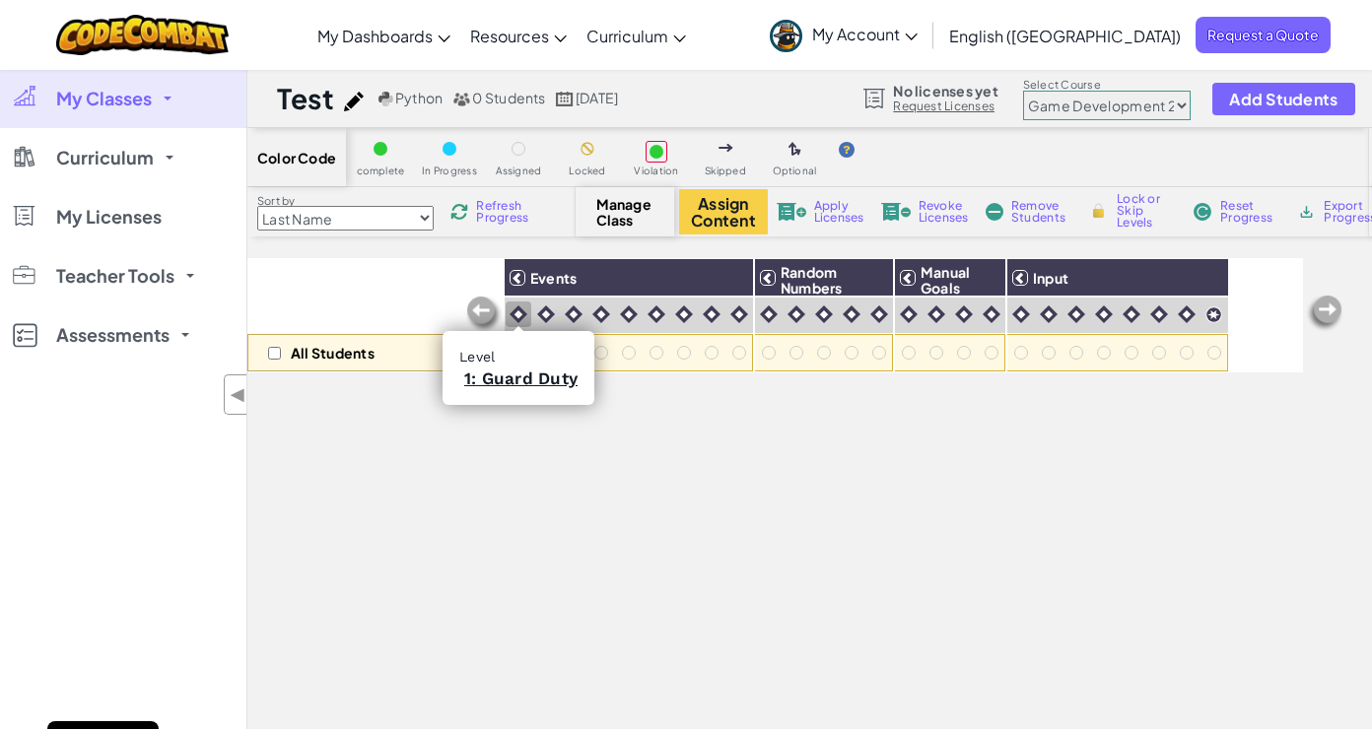
click at [516, 316] on img at bounding box center [519, 315] width 18 height 18
click at [513, 379] on link "1: Guard Duty" at bounding box center [520, 379] width 113 height 20
